Goal: Task Accomplishment & Management: Use online tool/utility

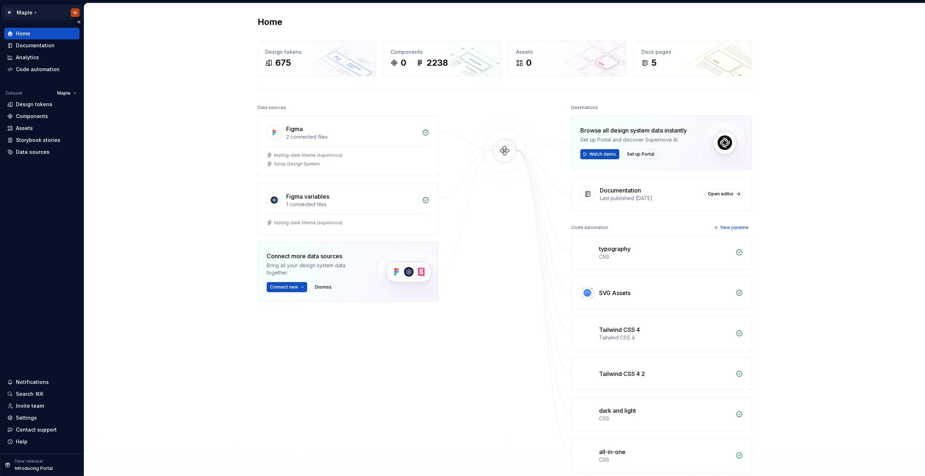
click at [29, 16] on html "M Maple N Home Documentation Analytics Code automation Dataset Maple Design tok…" at bounding box center [462, 238] width 925 height 476
click at [159, 121] on html "M Maple N Home Documentation Analytics Code automation Dataset Maple Design tok…" at bounding box center [462, 238] width 925 height 476
click at [74, 95] on html "M Maple N Home Documentation Analytics Code automation Dataset Maple Design tok…" at bounding box center [462, 238] width 925 height 476
click at [78, 119] on div "Maple X" at bounding box center [91, 118] width 47 height 7
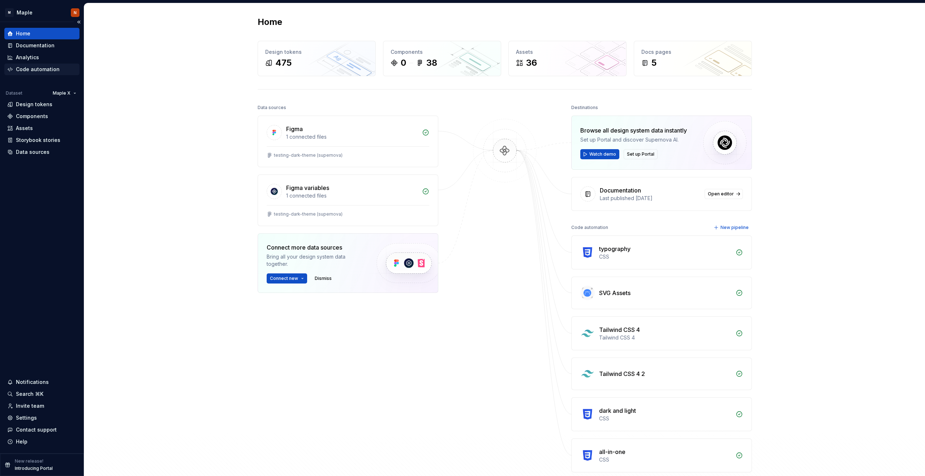
click at [40, 70] on div "Code automation" at bounding box center [38, 69] width 44 height 7
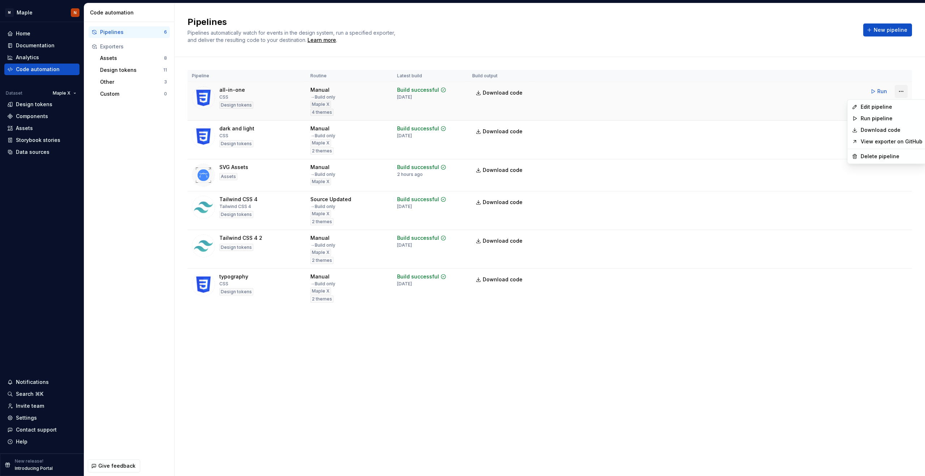
click at [904, 92] on html "M Maple N Home Documentation Analytics Code automation Dataset Maple X Design t…" at bounding box center [462, 238] width 925 height 476
click at [889, 107] on div "Edit pipeline" at bounding box center [892, 106] width 62 height 7
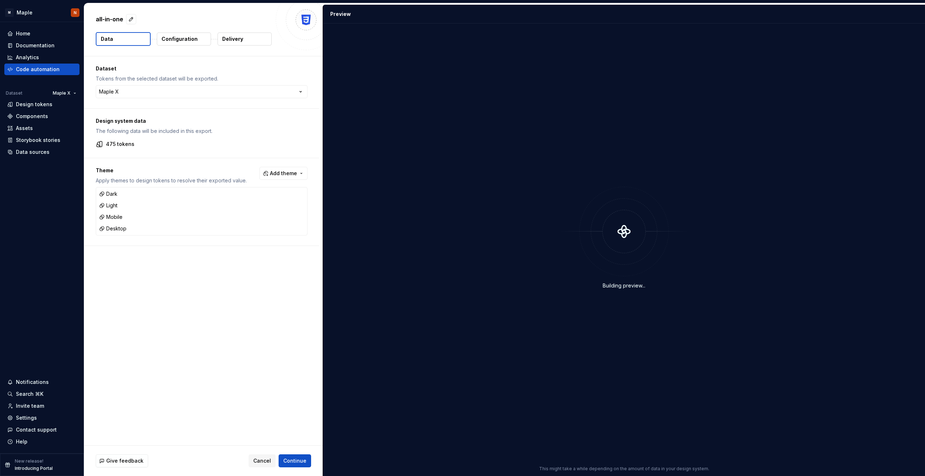
click at [239, 39] on p "Delivery" at bounding box center [232, 38] width 21 height 7
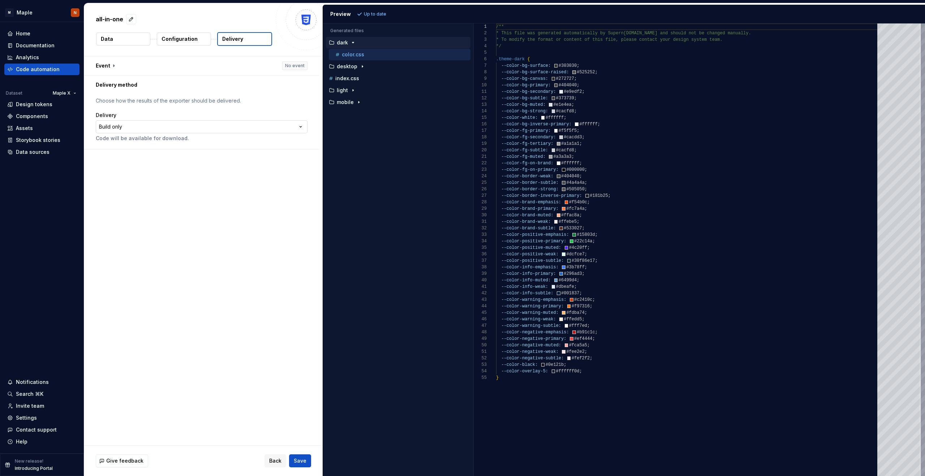
click at [193, 132] on html "**********" at bounding box center [462, 238] width 925 height 476
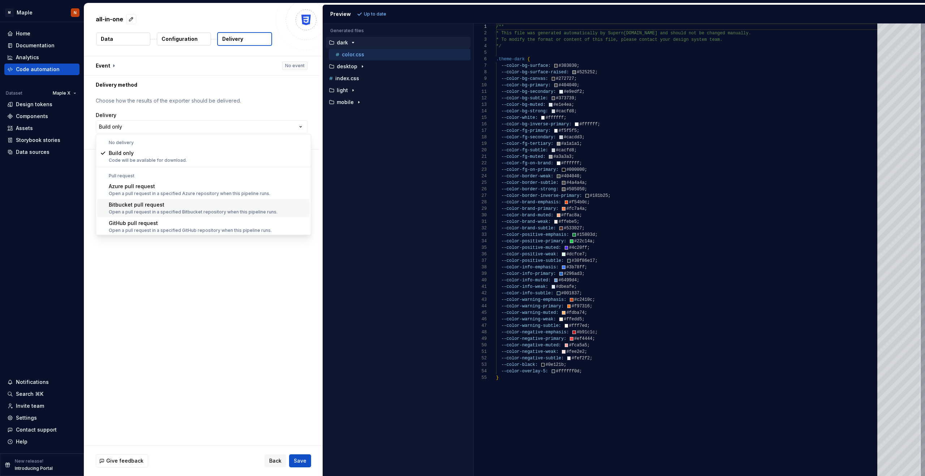
scroll to position [13, 0]
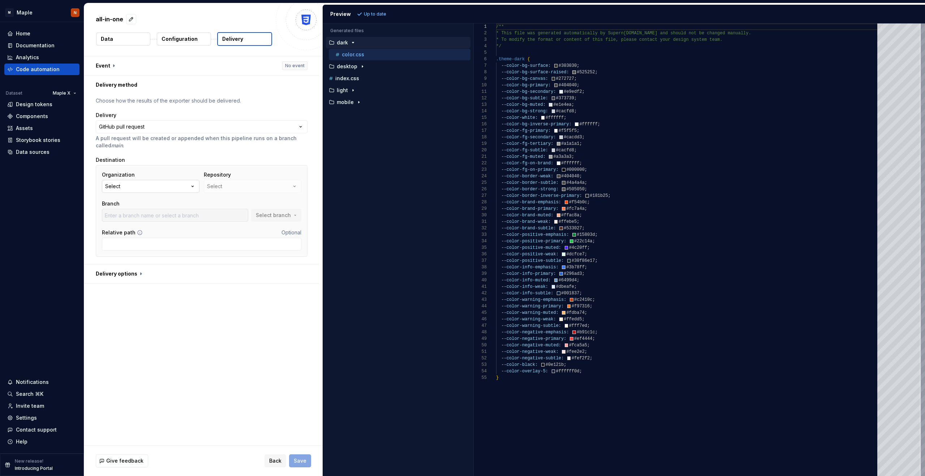
click at [149, 190] on button "Select" at bounding box center [151, 186] width 98 height 13
click at [150, 218] on div "Connect GitHub account" at bounding box center [154, 218] width 62 height 7
click at [134, 189] on button "Select" at bounding box center [151, 186] width 98 height 13
click at [134, 221] on div "Connect GitHub account" at bounding box center [154, 218] width 62 height 7
click at [140, 189] on button "Select" at bounding box center [151, 186] width 98 height 13
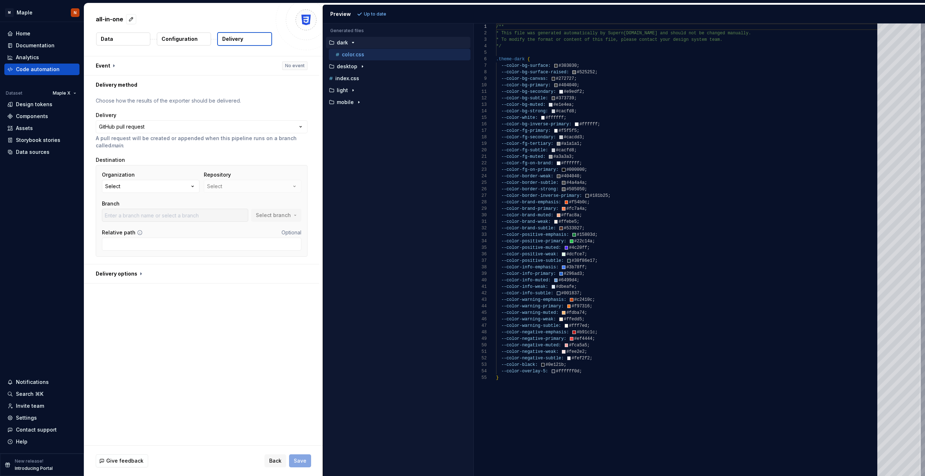
click at [230, 317] on div "**********" at bounding box center [203, 250] width 239 height 389
click at [152, 274] on button "button" at bounding box center [201, 274] width 235 height 19
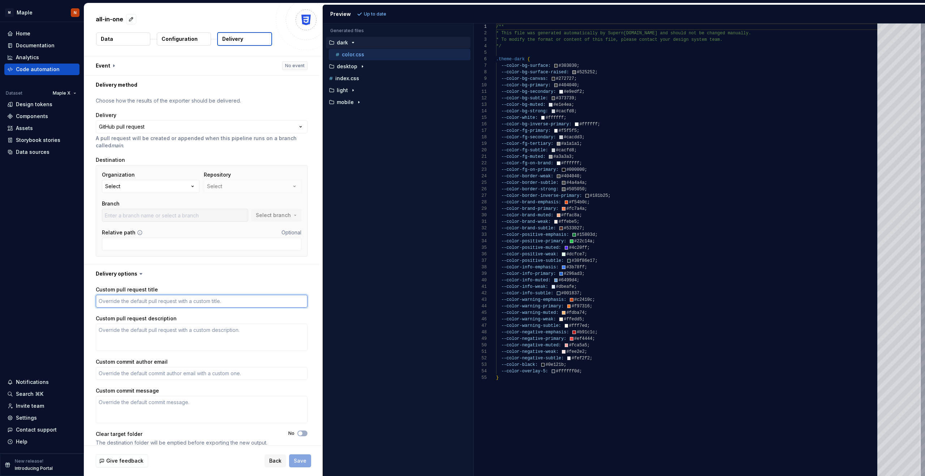
click at [146, 301] on textarea "Custom pull request title" at bounding box center [202, 301] width 212 height 13
click at [177, 283] on div "Custom pull request title Custom pull request description Custom commit author …" at bounding box center [201, 368] width 235 height 171
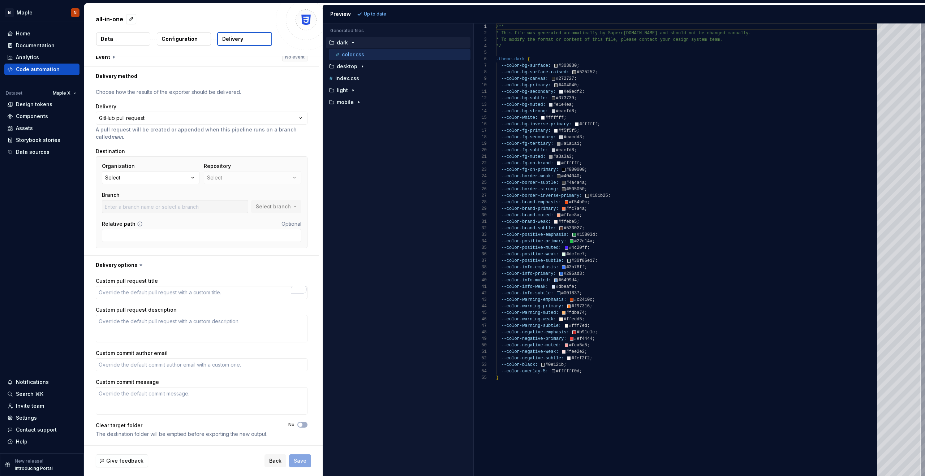
type textarea "*"
